Goal: Entertainment & Leisure: Consume media (video, audio)

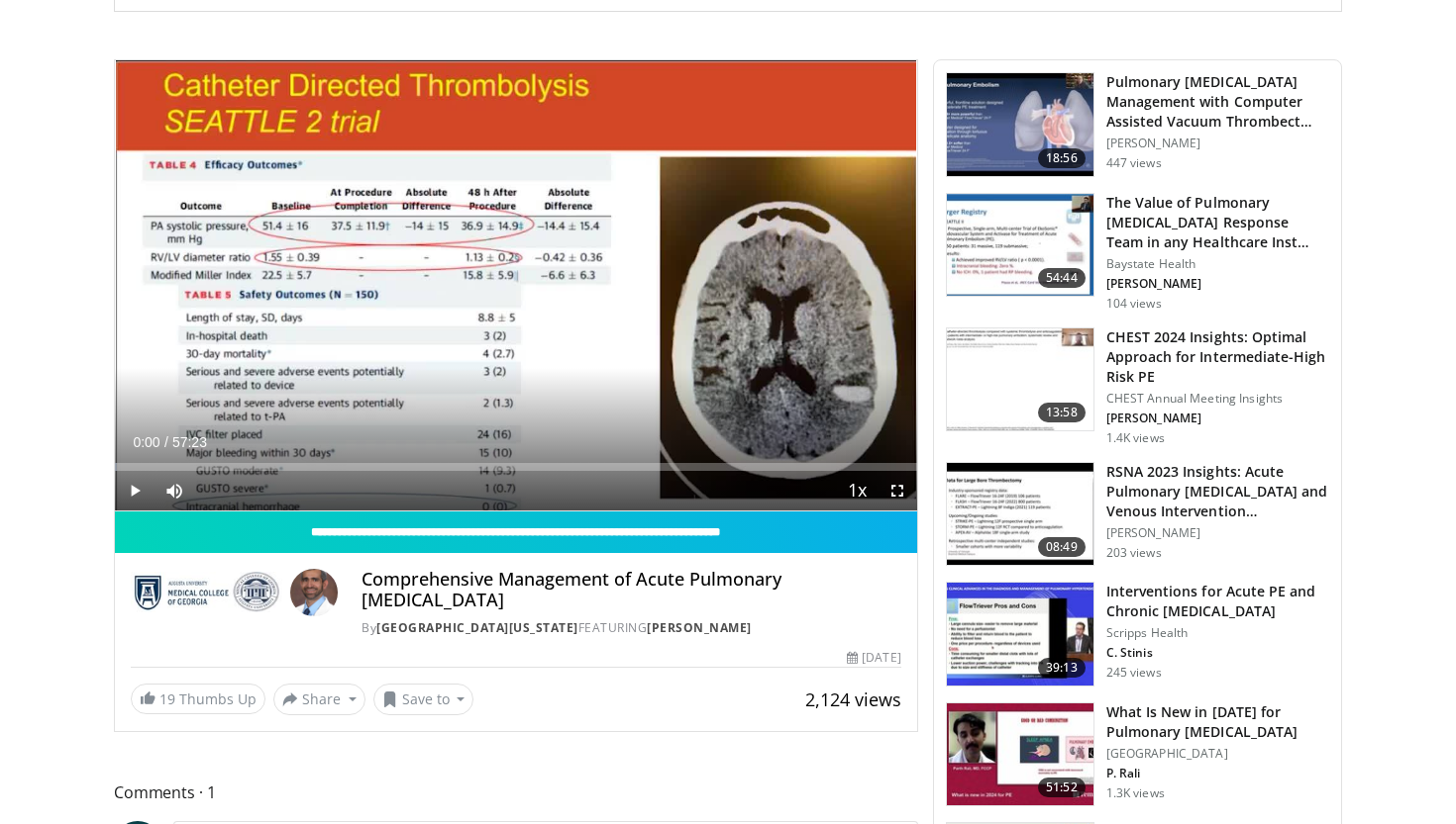
scroll to position [460, 0]
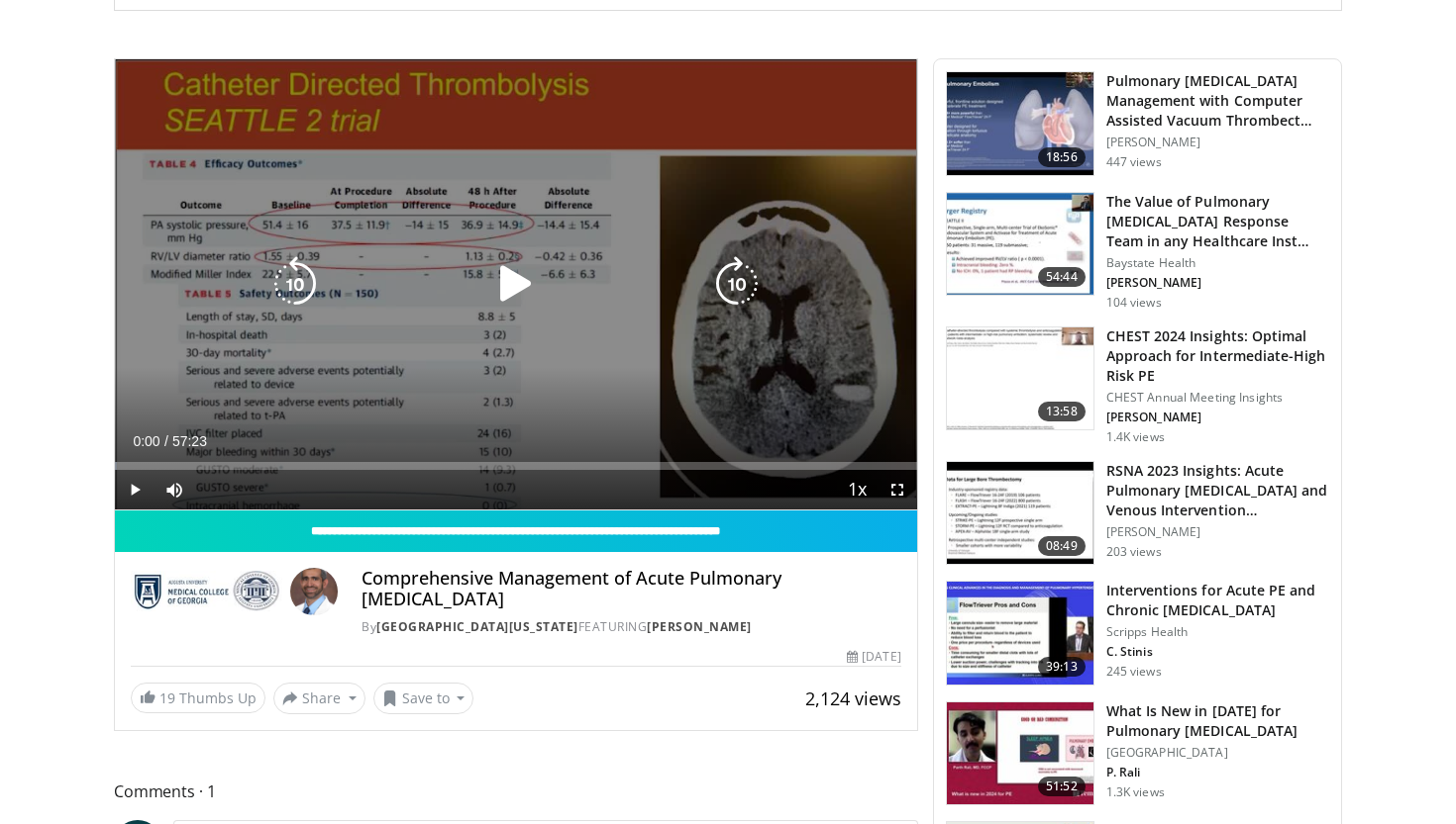
click at [513, 287] on icon "Video Player" at bounding box center [516, 284] width 56 height 56
click at [521, 289] on icon "Video Player" at bounding box center [516, 284] width 56 height 56
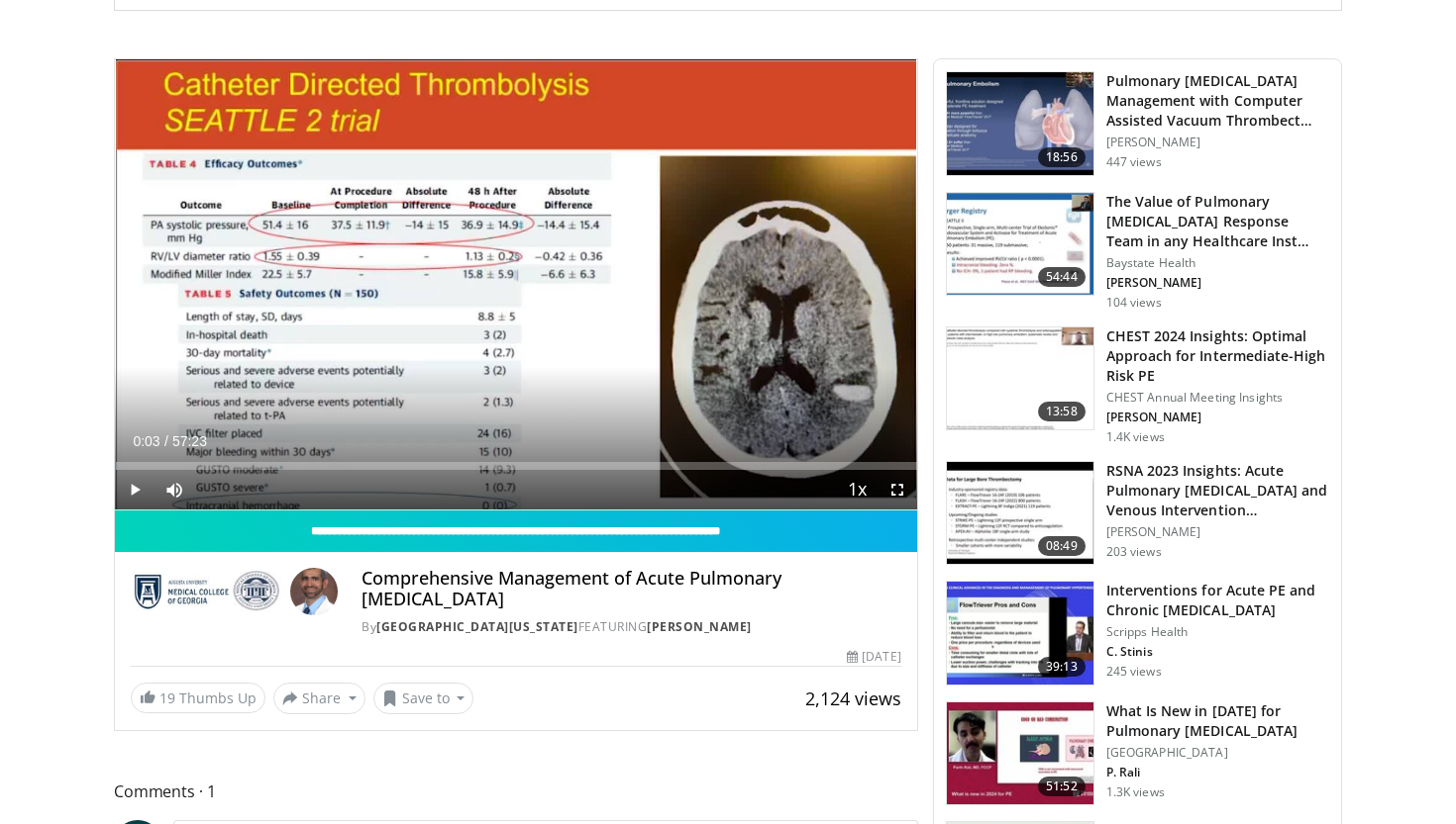
click at [524, 289] on div "10 seconds Tap to unmute" at bounding box center [516, 284] width 803 height 450
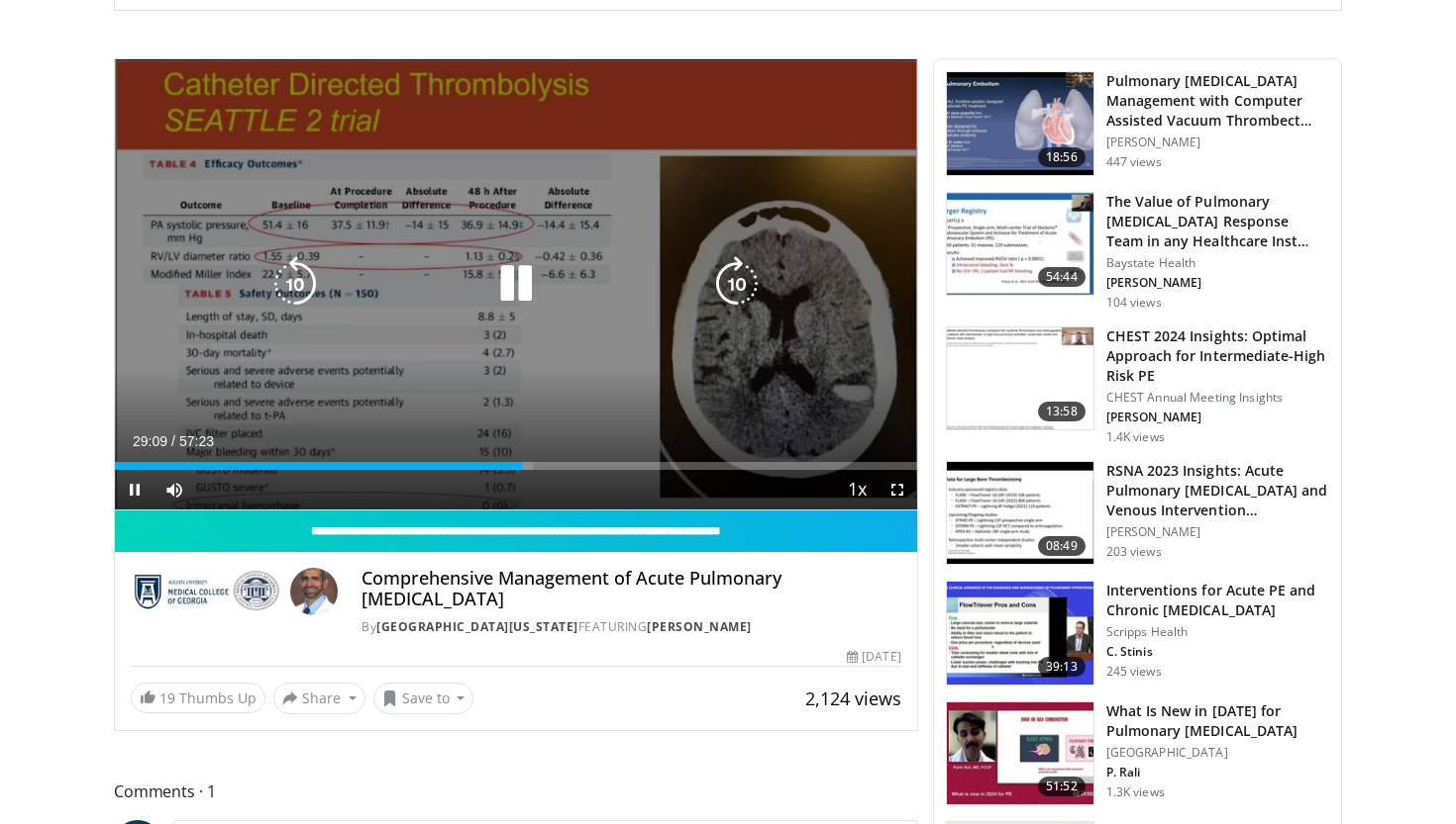
click at [518, 279] on icon "Video Player" at bounding box center [516, 284] width 56 height 56
click at [517, 276] on icon "Video Player" at bounding box center [516, 284] width 56 height 56
click at [515, 285] on icon "Video Player" at bounding box center [516, 284] width 56 height 56
click at [512, 279] on icon "Video Player" at bounding box center [516, 284] width 56 height 56
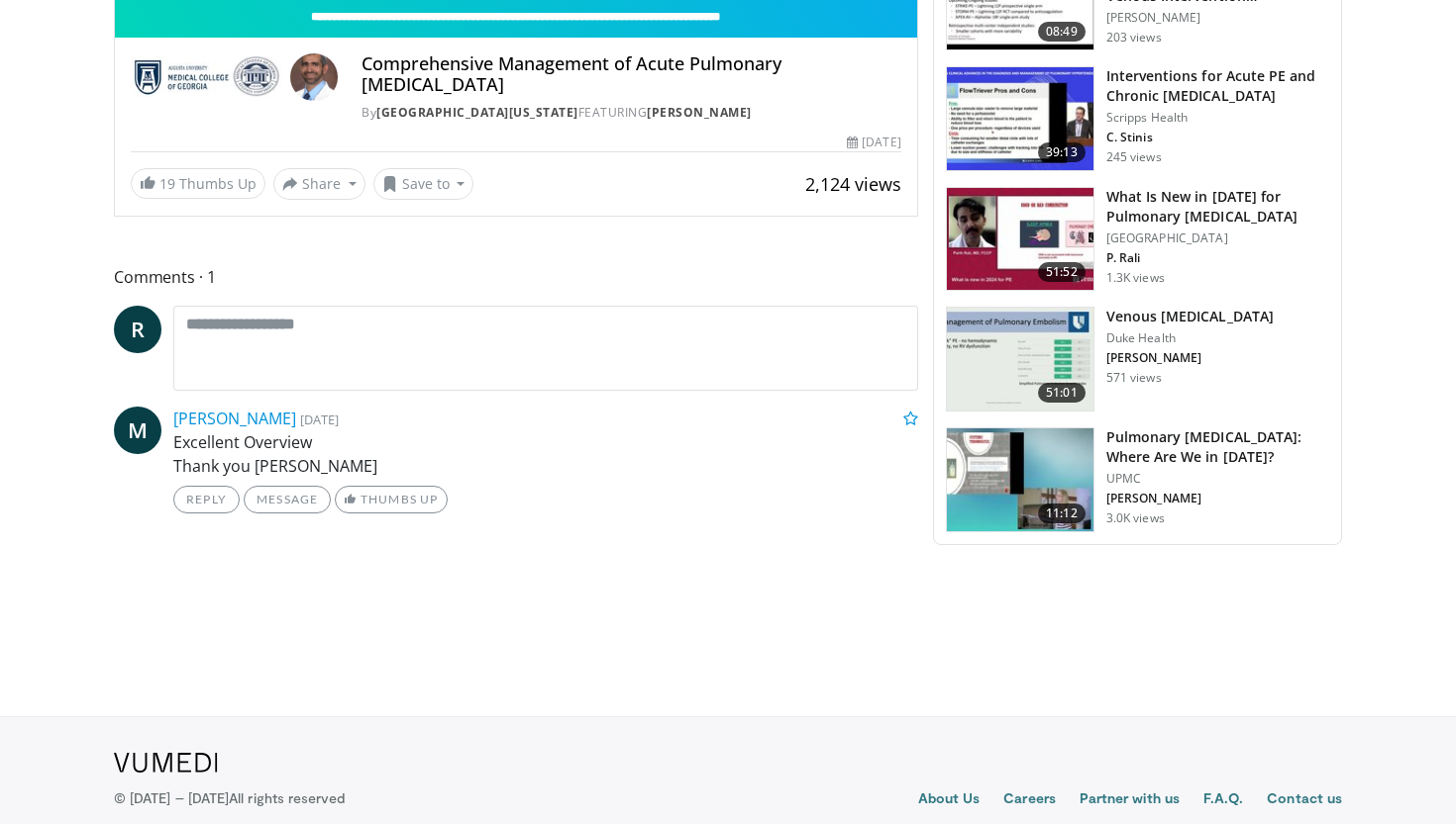
scroll to position [976, 0]
